Goal: Information Seeking & Learning: Learn about a topic

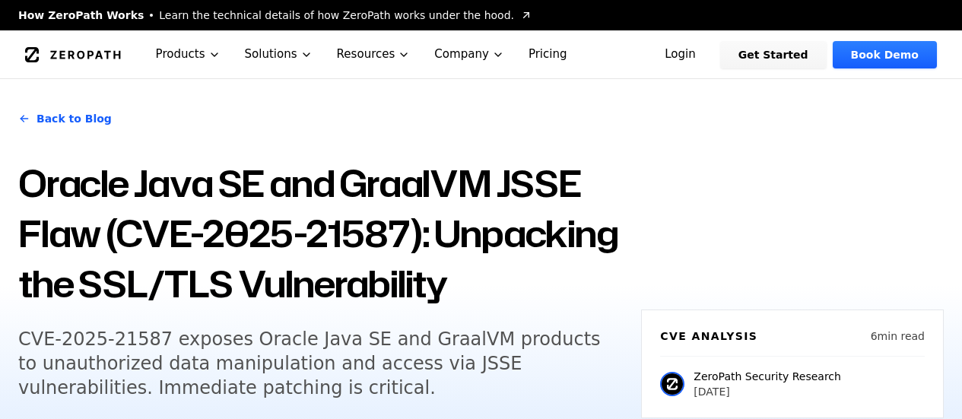
scroll to position [1445, 0]
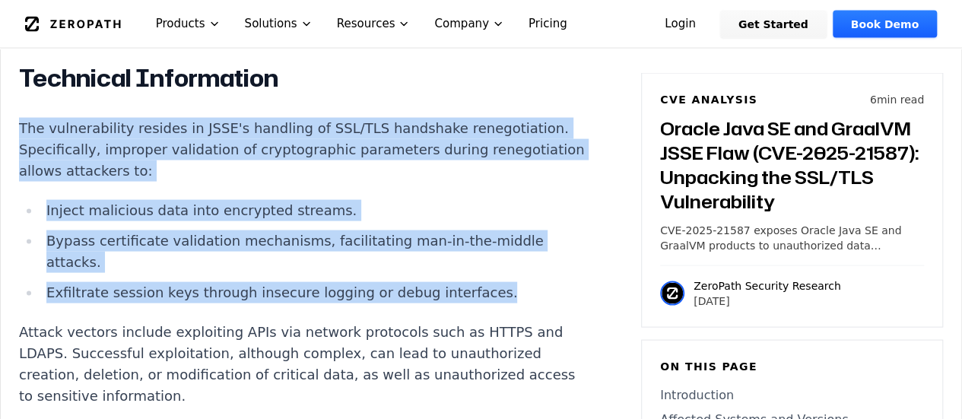
drag, startPoint x: 17, startPoint y: 117, endPoint x: 478, endPoint y: 293, distance: 493.4
click at [478, 293] on div "Experimental AI-Generated Content This CVE analysis is an experimental publicat…" at bounding box center [481, 140] width 961 height 2310
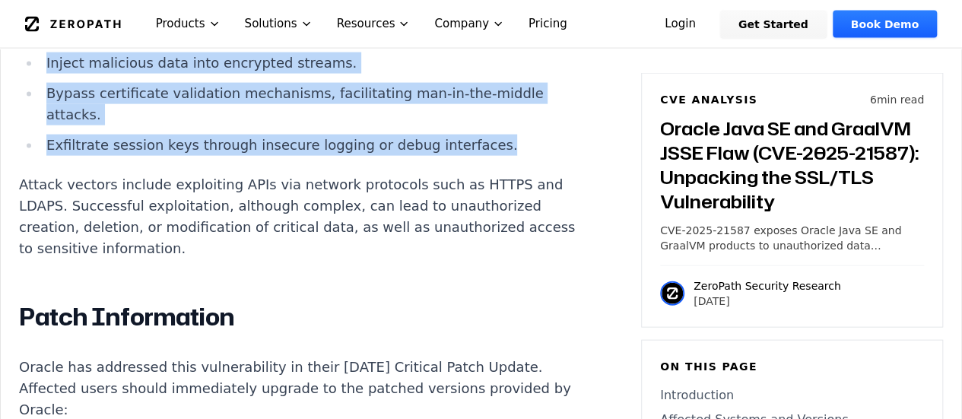
scroll to position [1598, 0]
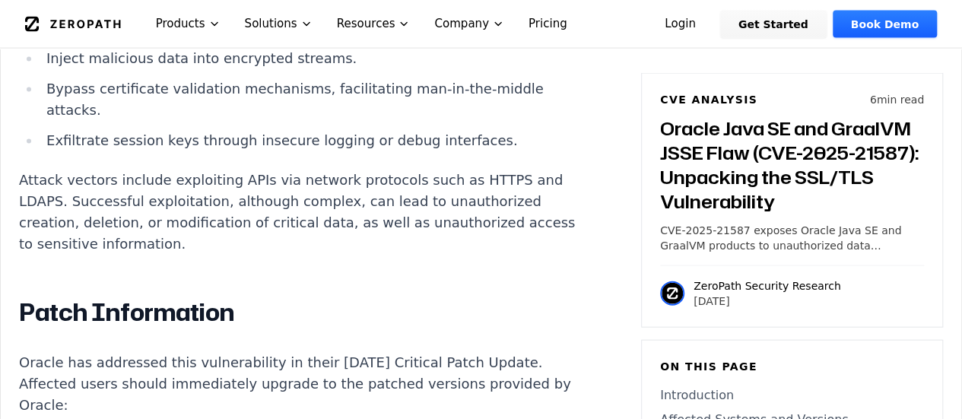
click at [100, 256] on div "Introduction Oracle Java SE and GraalVM products are foundational to countless …" at bounding box center [302, 254] width 566 height 1655
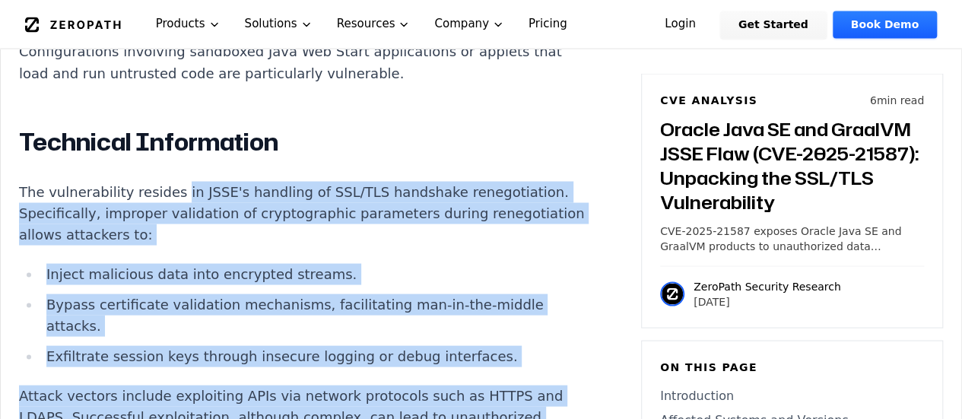
scroll to position [1369, 0]
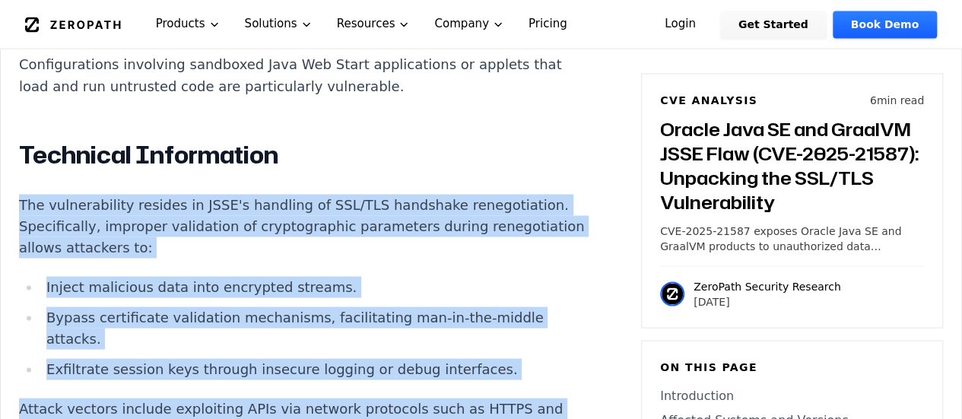
drag, startPoint x: 220, startPoint y: 249, endPoint x: 14, endPoint y: 190, distance: 214.3
click at [14, 190] on div "Experimental AI-Generated Content This CVE analysis is an experimental publicat…" at bounding box center [481, 216] width 961 height 2310
copy div "The vulnerability resides in JSSE's handling of SSL/TLS handshake renegotiation…"
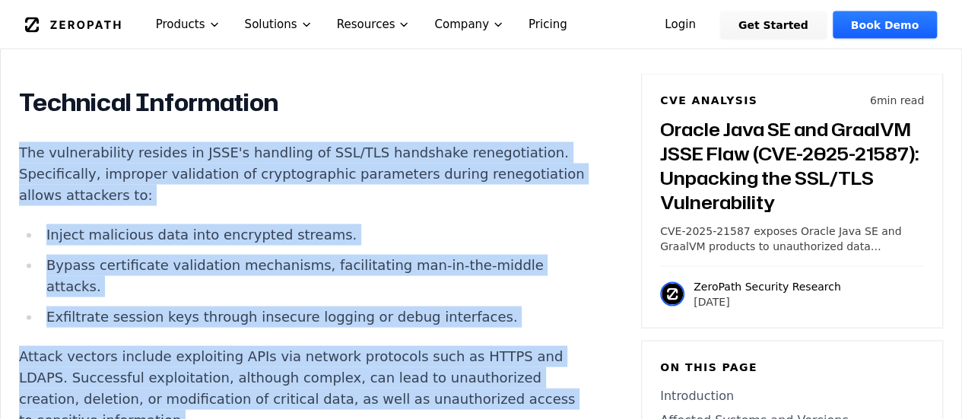
scroll to position [1445, 0]
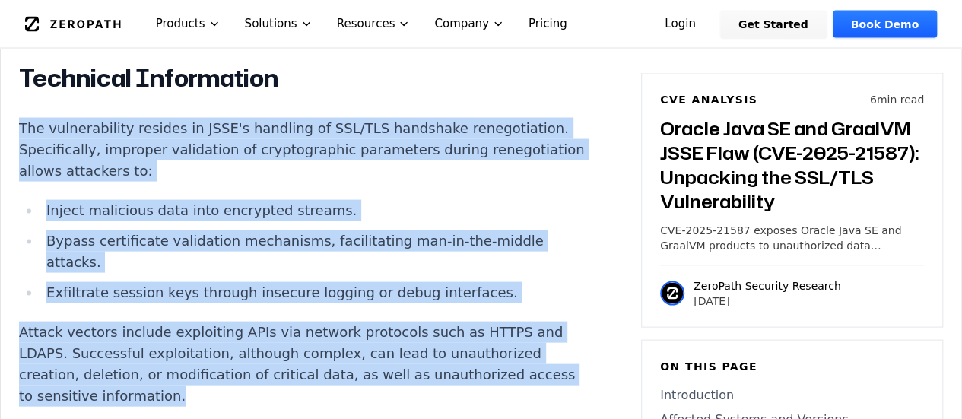
click at [337, 246] on li "Bypass certificate validation mechanisms, facilitating man-in-the-middle attack…" at bounding box center [312, 252] width 545 height 43
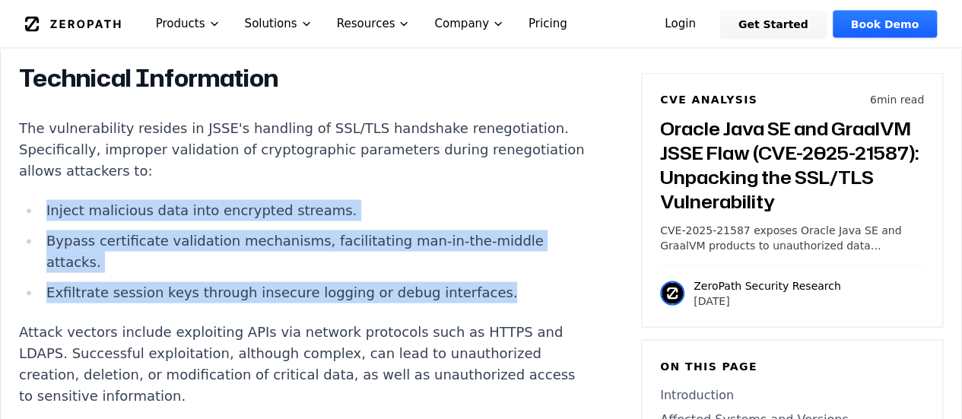
drag, startPoint x: 469, startPoint y: 293, endPoint x: 40, endPoint y: 212, distance: 436.6
click at [40, 212] on ul "Inject malicious data into encrypted streams. Bypass certificate validation mec…" at bounding box center [302, 251] width 566 height 103
copy ul "Inject malicious data into encrypted streams. Bypass certificate validation mec…"
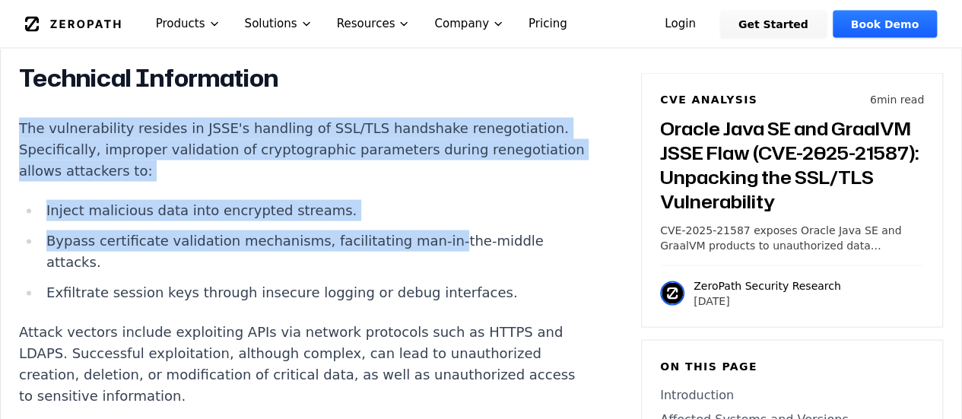
scroll to position [1521, 0]
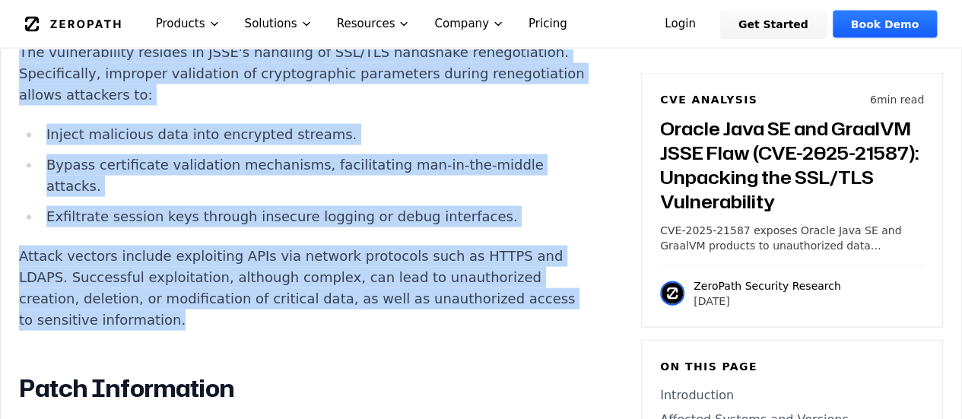
drag, startPoint x: 7, startPoint y: 118, endPoint x: 443, endPoint y: 319, distance: 479.9
click at [443, 319] on div "Experimental AI-Generated Content This CVE analysis is an experimental publicat…" at bounding box center [481, 64] width 961 height 2310
copy div "The vulnerability resides in JSSE's handling of SSL/TLS handshake renegotiation…"
